Goal: Transaction & Acquisition: Purchase product/service

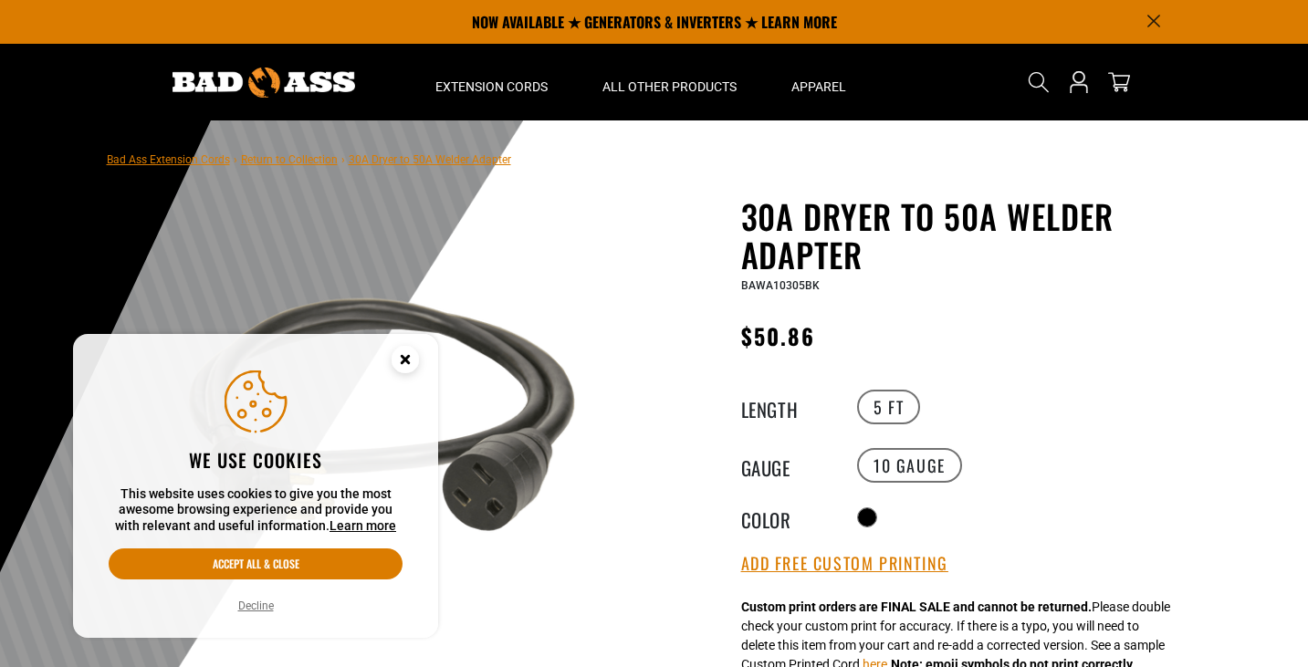
click at [405, 366] on circle "Cookie Consent" at bounding box center [405, 359] width 27 height 27
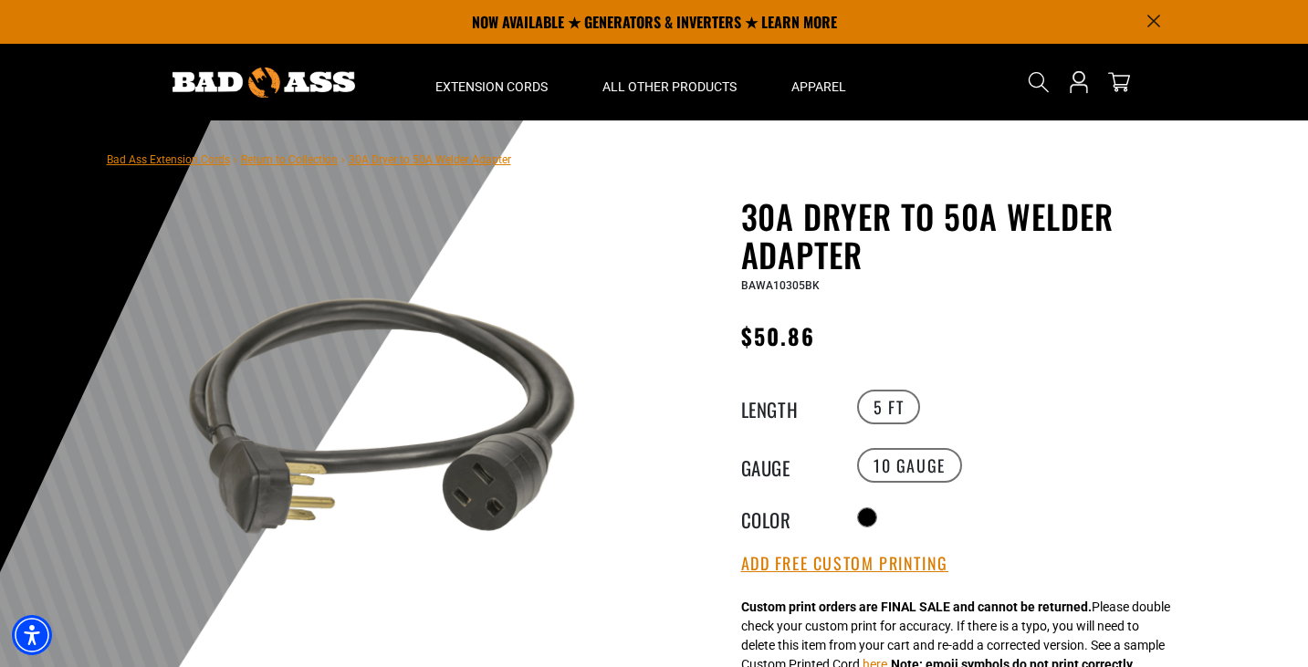
click at [196, 304] on img at bounding box center [381, 421] width 440 height 440
